Goal: Information Seeking & Learning: Learn about a topic

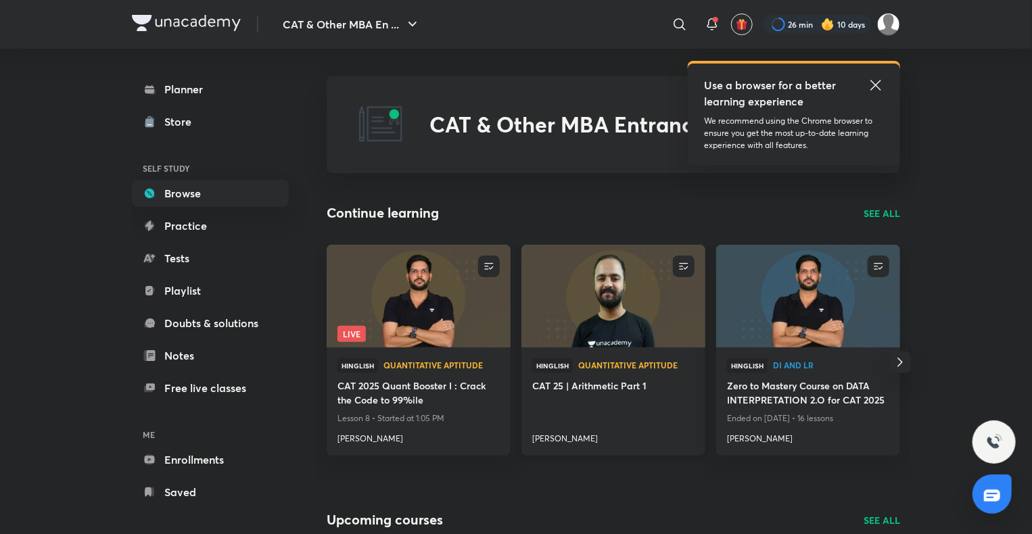
click at [644, 303] on img at bounding box center [612, 295] width 187 height 105
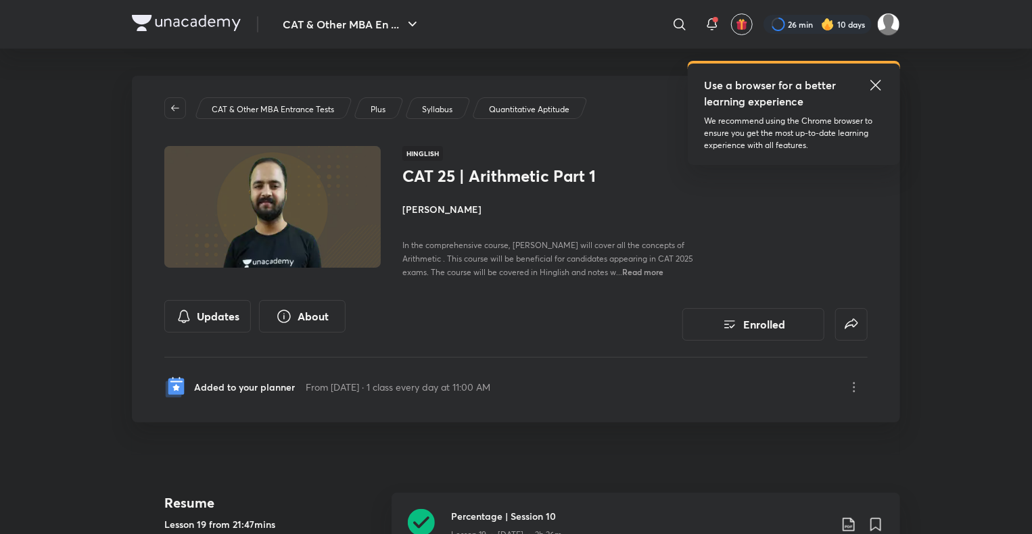
click at [142, 24] on img at bounding box center [186, 23] width 109 height 16
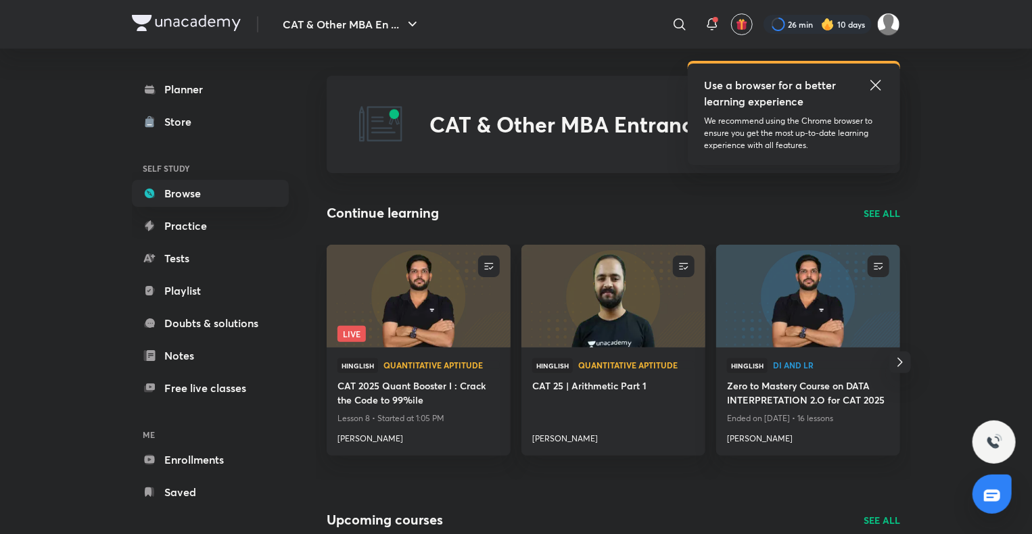
click at [877, 210] on p "SEE ALL" at bounding box center [881, 213] width 37 height 14
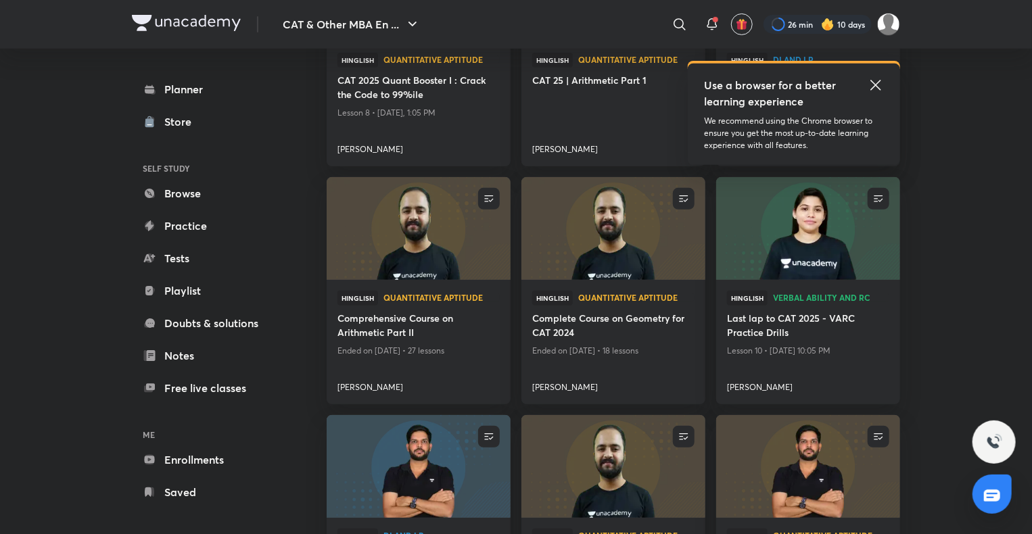
scroll to position [313, 0]
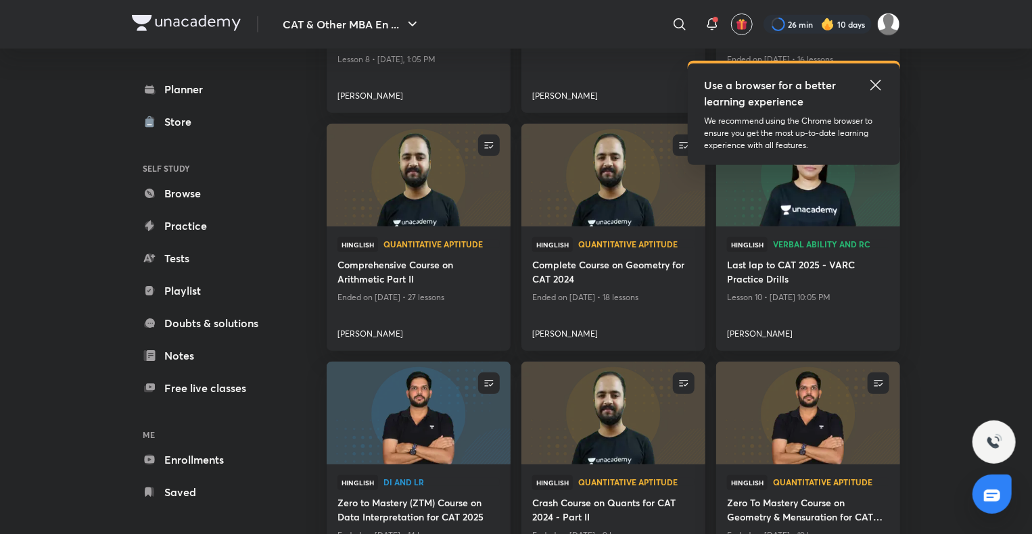
click at [875, 82] on icon at bounding box center [875, 85] width 16 height 16
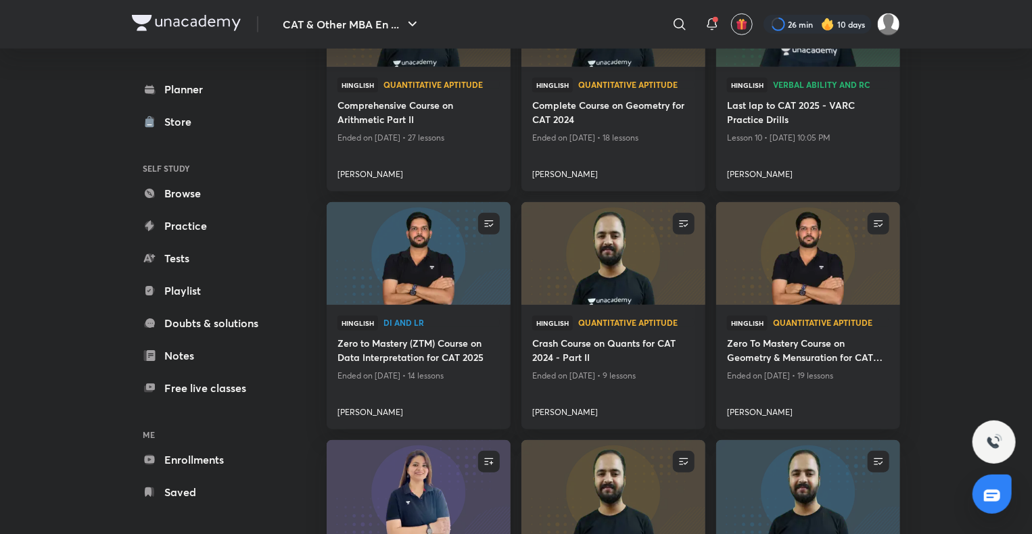
scroll to position [664, 0]
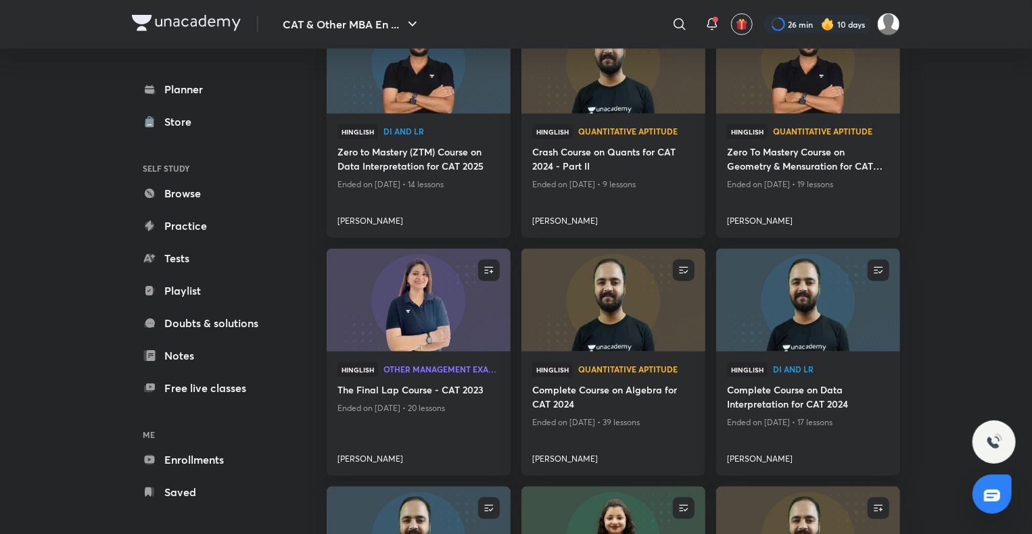
click at [623, 329] on img at bounding box center [612, 300] width 187 height 105
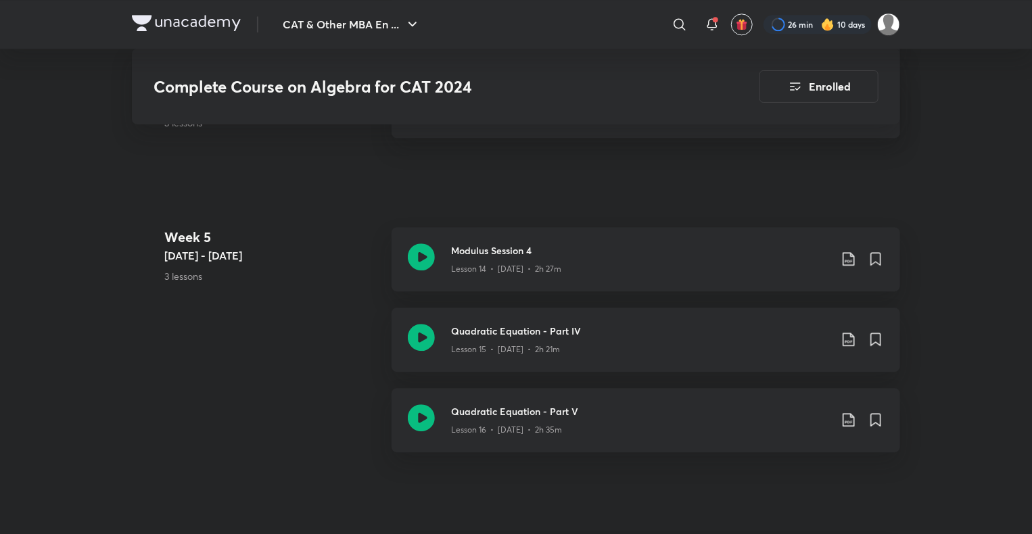
scroll to position [1934, 0]
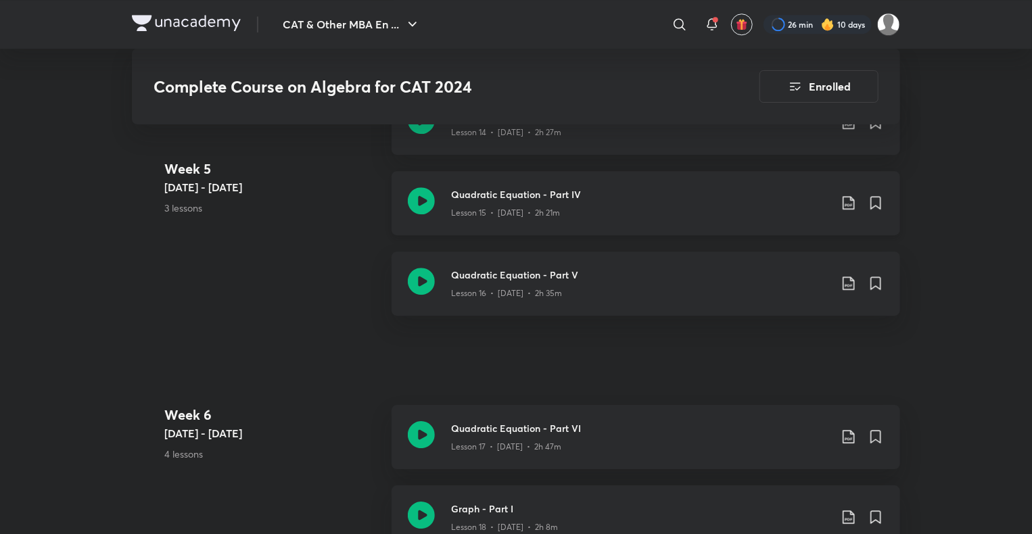
click at [428, 197] on icon at bounding box center [421, 200] width 27 height 27
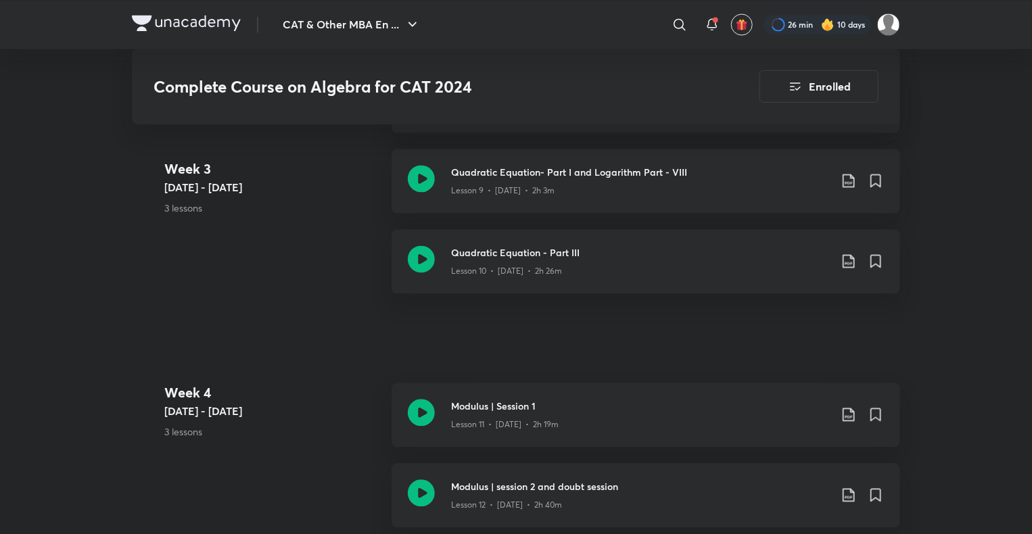
scroll to position [1331, 0]
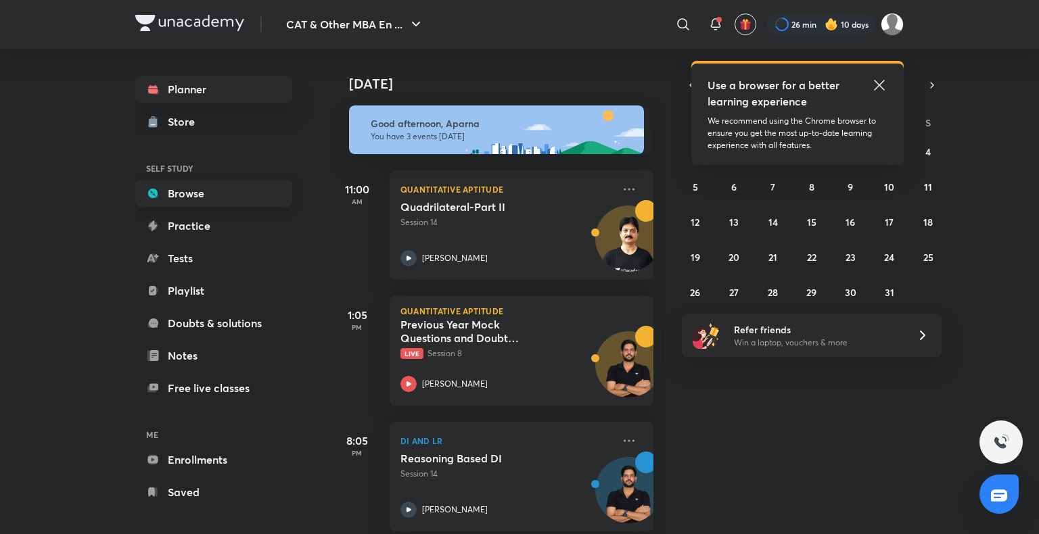
click at [209, 198] on link "Browse" at bounding box center [213, 193] width 157 height 27
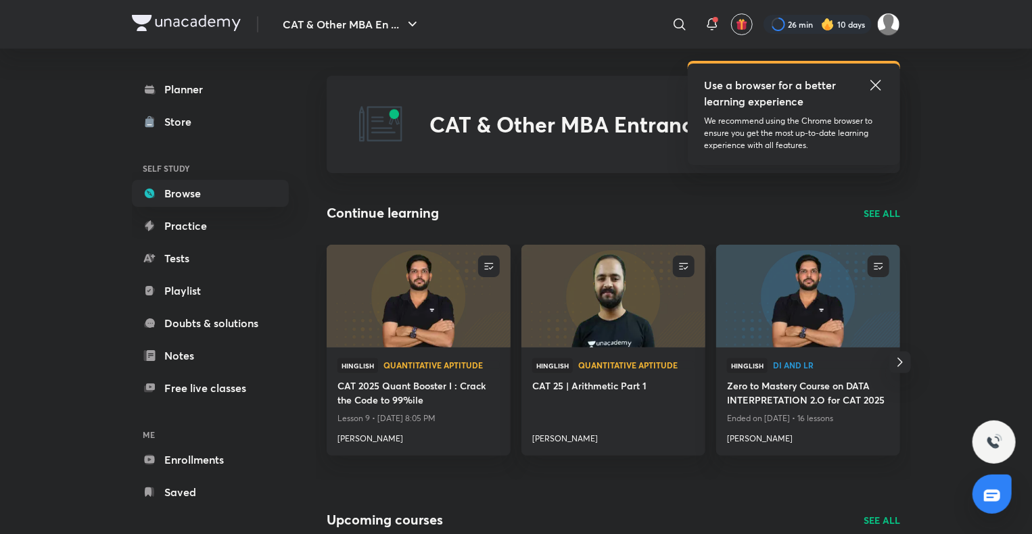
click at [884, 213] on p "SEE ALL" at bounding box center [881, 213] width 37 height 14
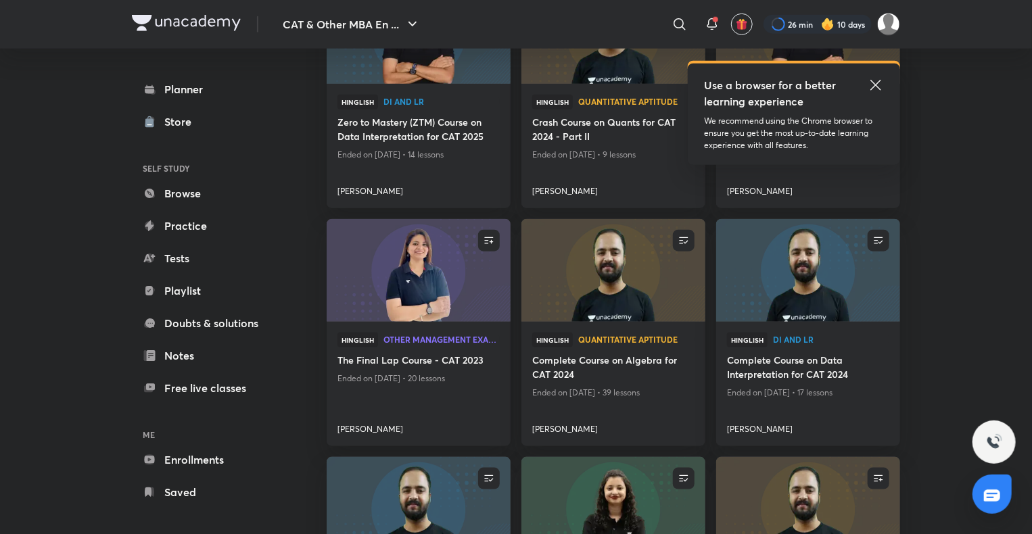
scroll to position [705, 0]
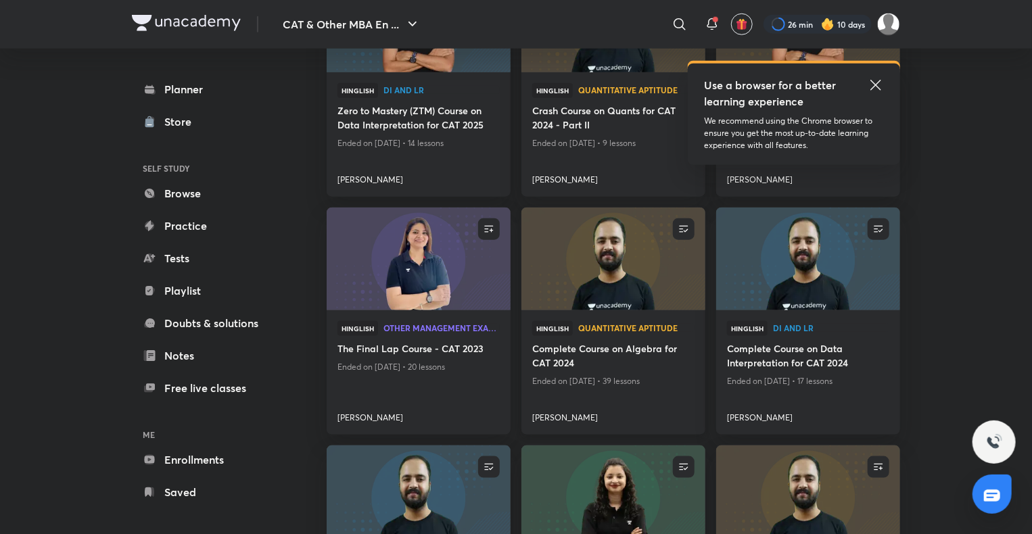
click at [621, 266] on img at bounding box center [612, 259] width 187 height 105
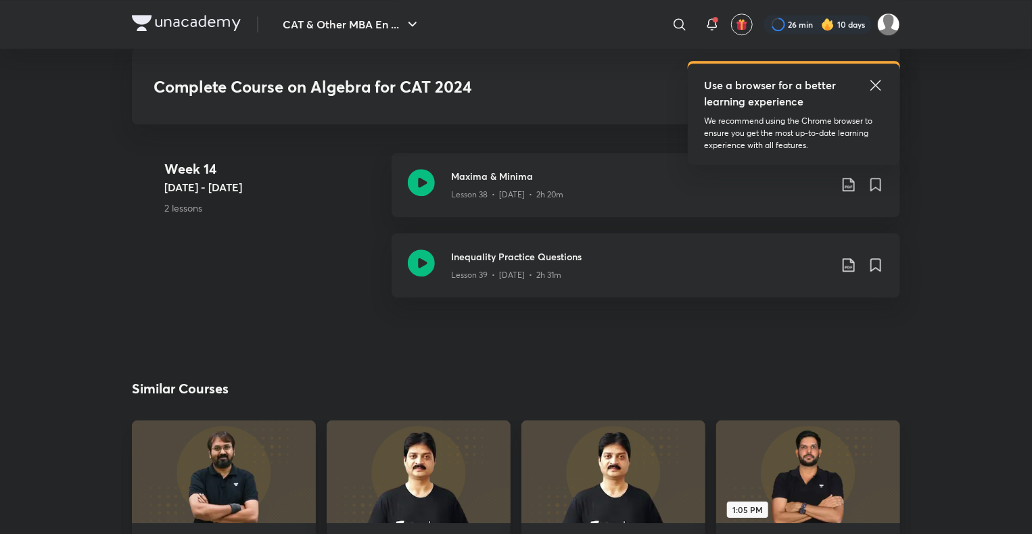
scroll to position [4460, 0]
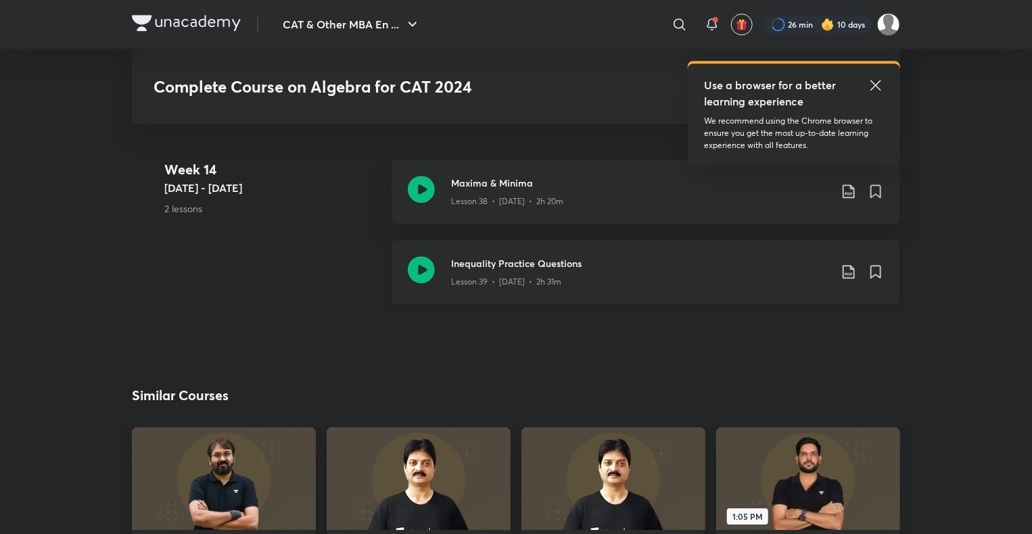
click at [421, 262] on icon at bounding box center [421, 269] width 27 height 27
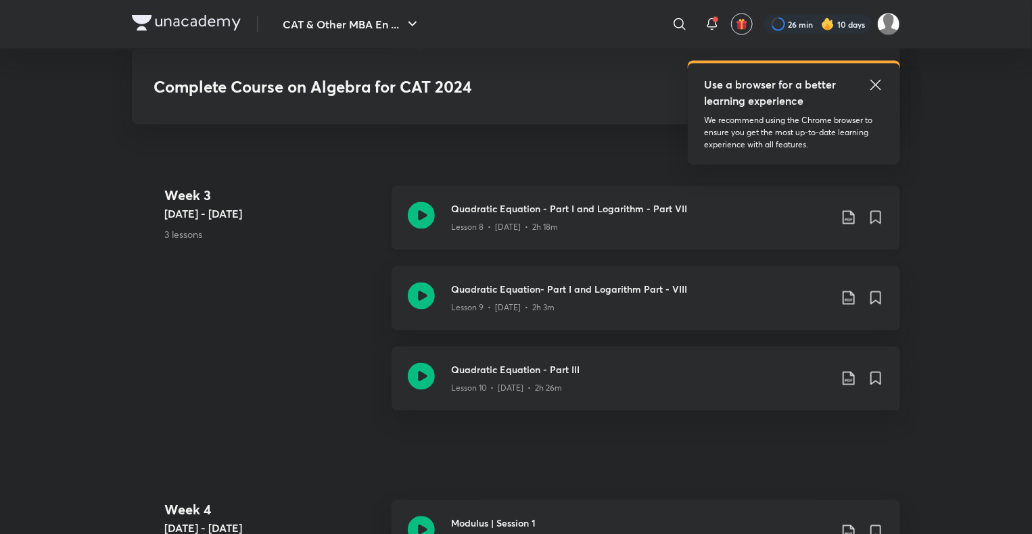
scroll to position [1222, 0]
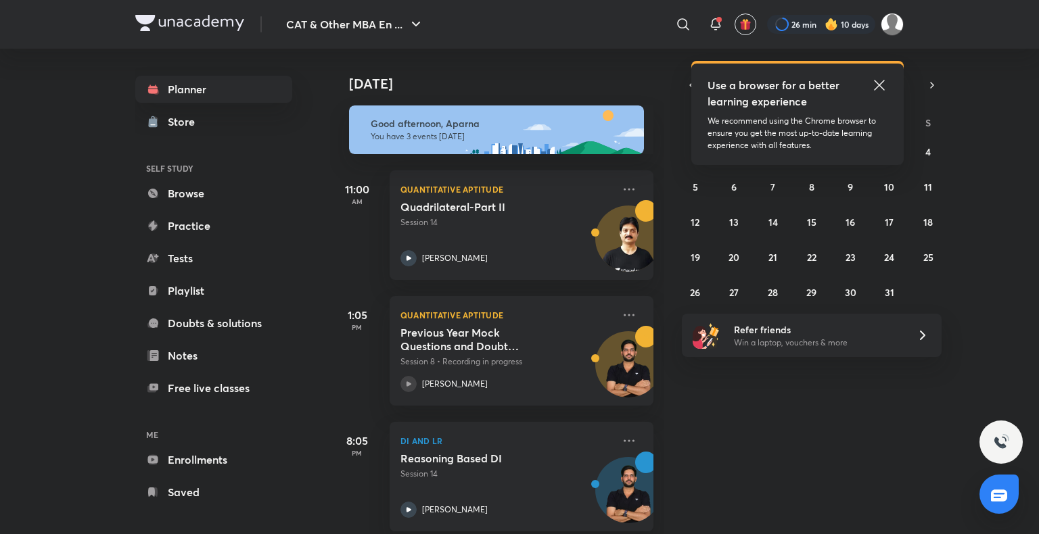
click at [880, 85] on icon at bounding box center [879, 85] width 10 height 10
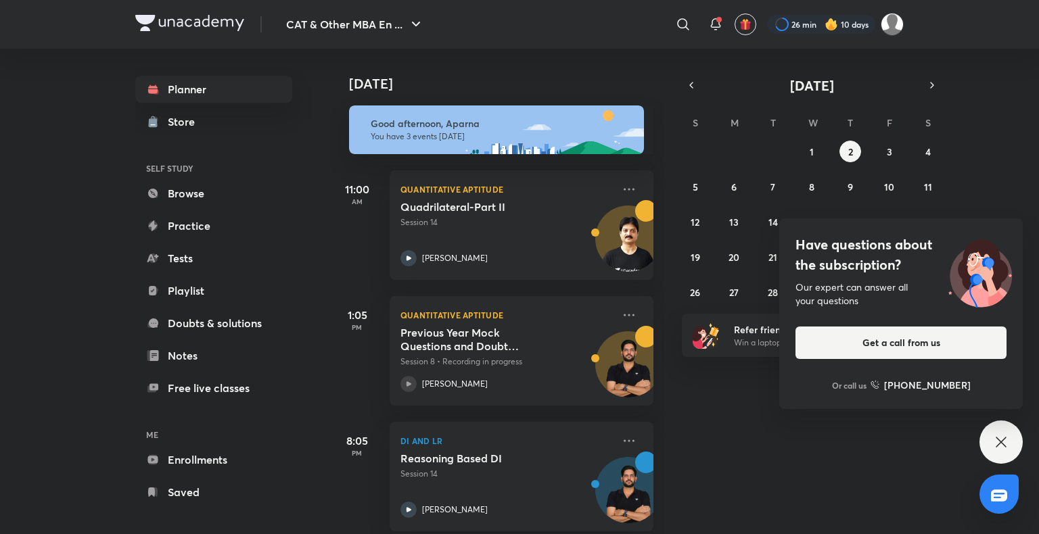
click at [1011, 437] on div "Have questions about the subscription? Our expert can answer all your questions…" at bounding box center [1000, 442] width 43 height 43
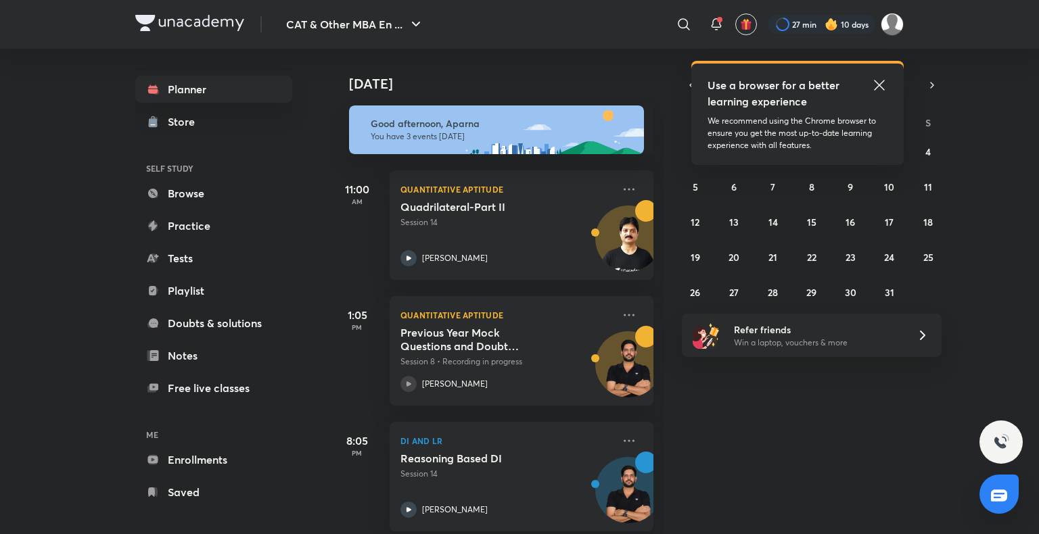
scroll to position [18, 0]
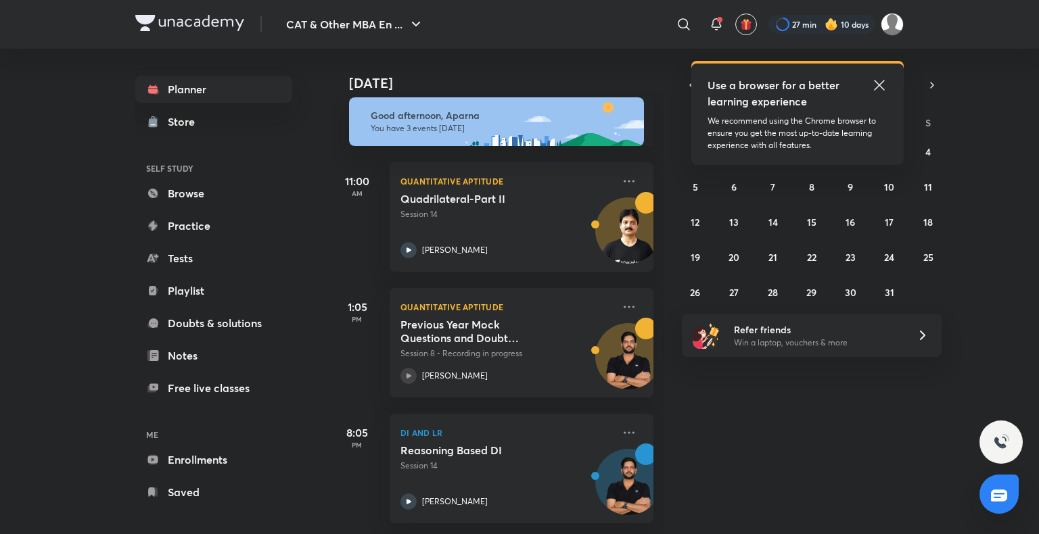
click at [826, 26] on img at bounding box center [831, 25] width 14 height 14
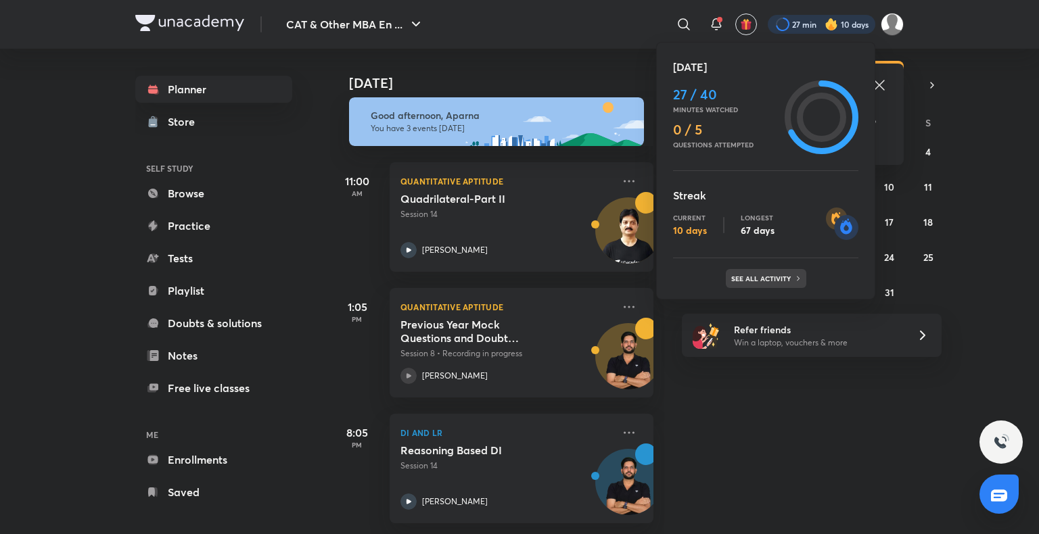
click at [756, 283] on div "See all activity" at bounding box center [765, 278] width 80 height 19
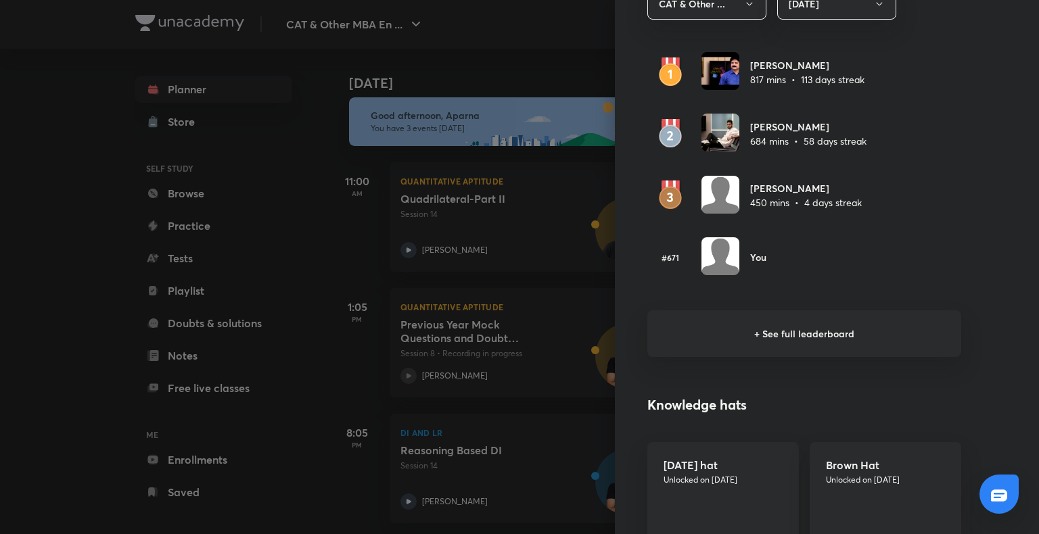
scroll to position [841, 0]
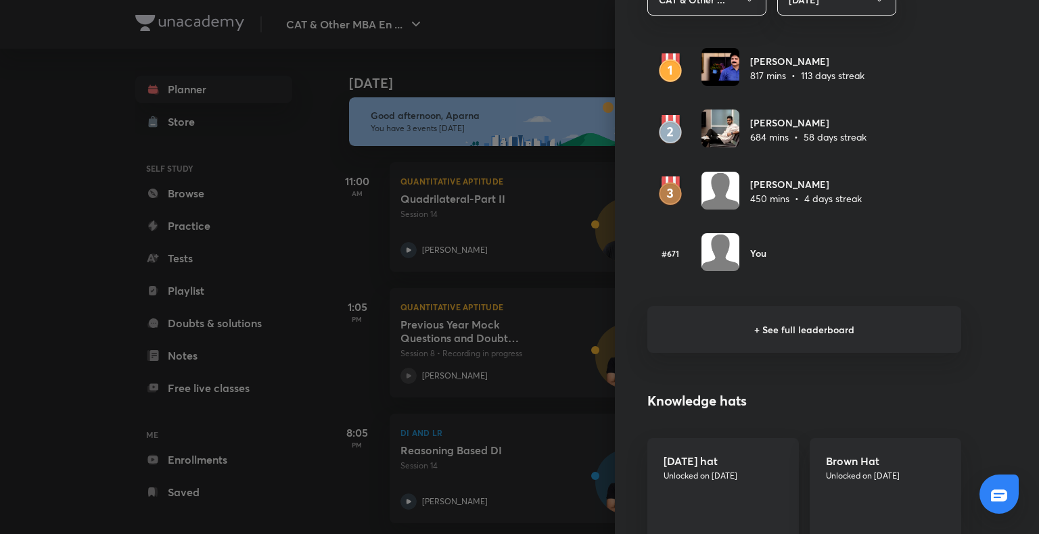
click at [765, 322] on h6 "+ See full leaderboard" at bounding box center [804, 329] width 314 height 47
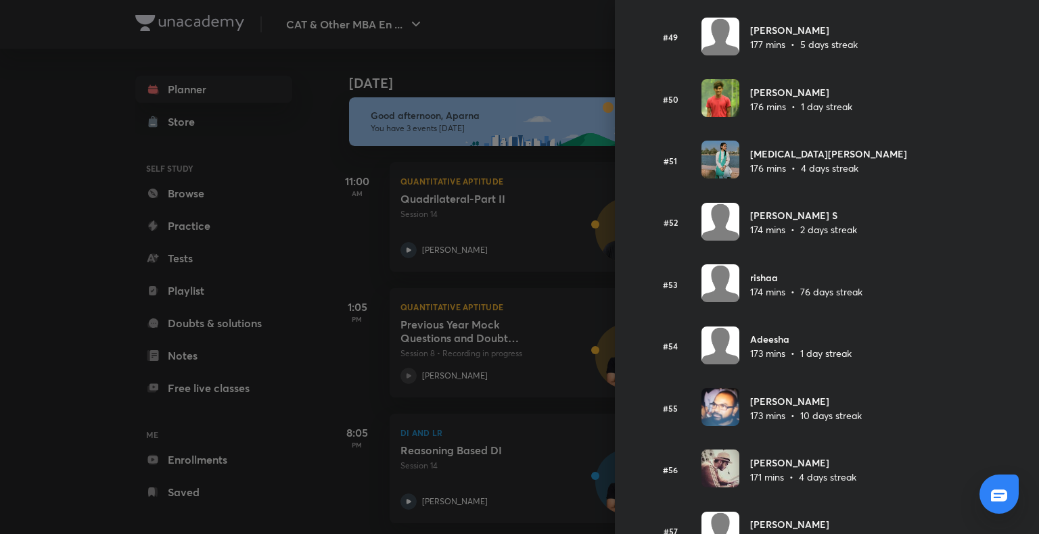
scroll to position [3056, 0]
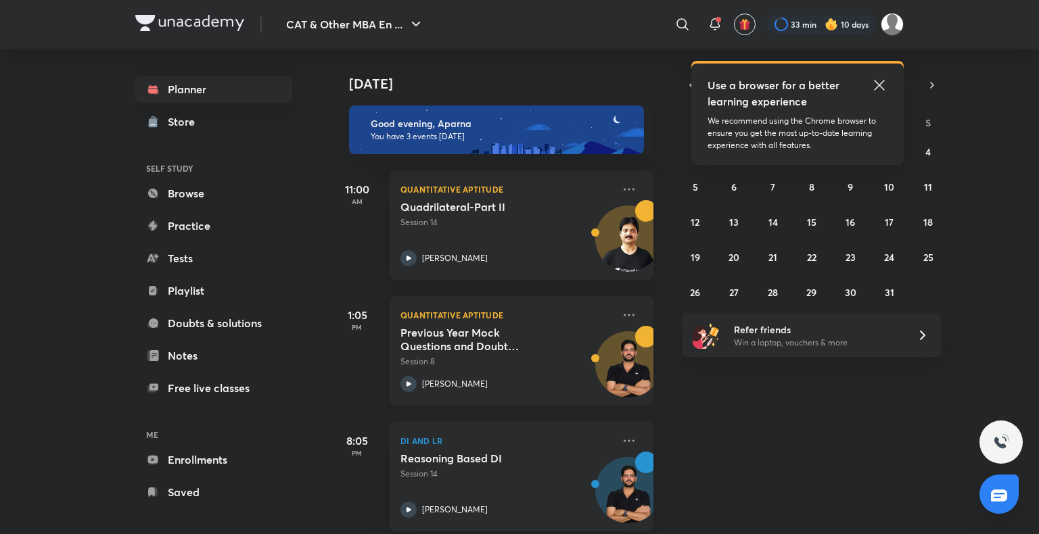
scroll to position [18, 0]
